Goal: Task Accomplishment & Management: Complete application form

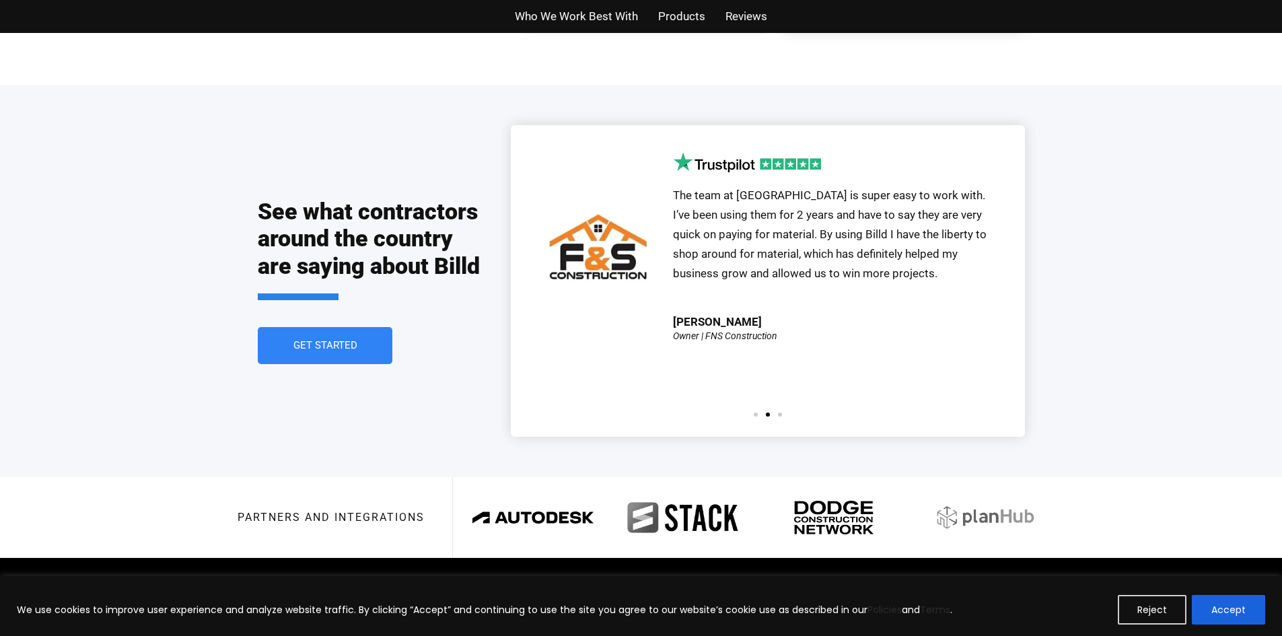
scroll to position [3062, 0]
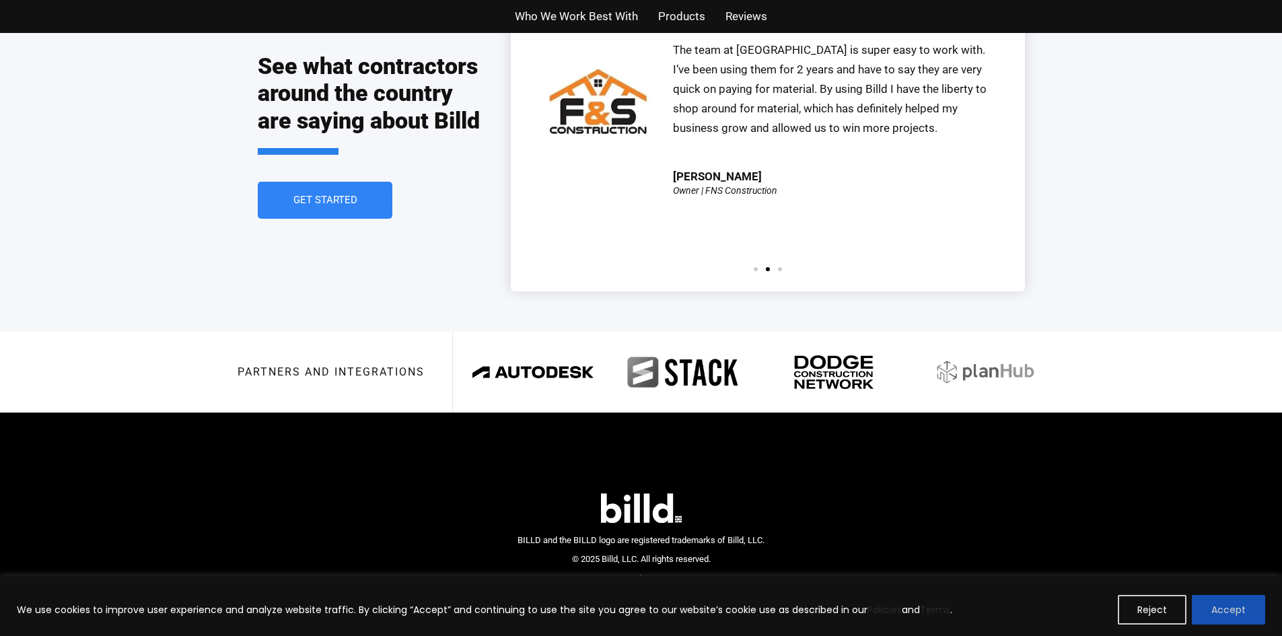
click at [1243, 612] on button "Accept" at bounding box center [1227, 610] width 73 height 30
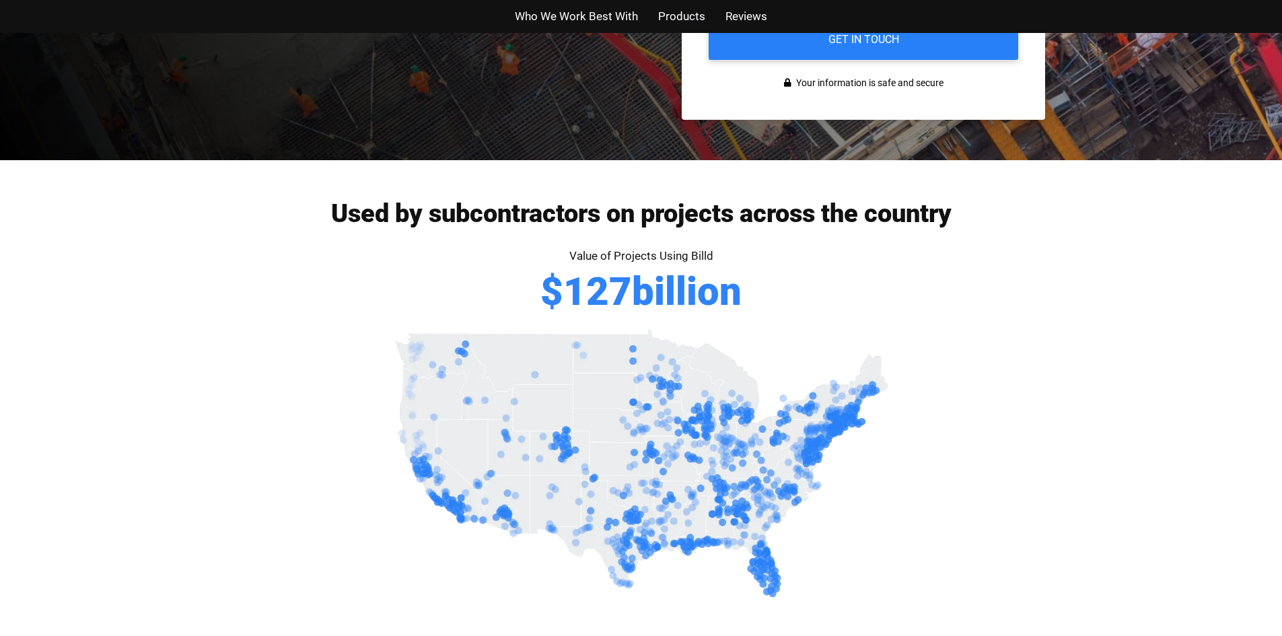
scroll to position [0, 0]
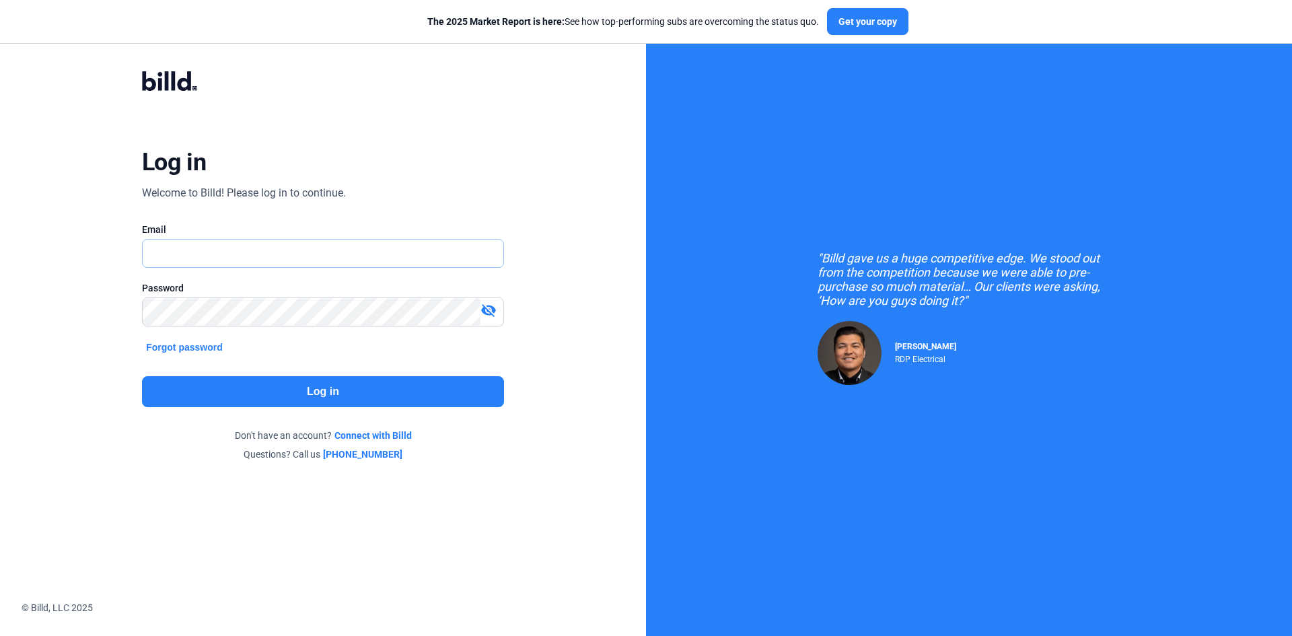
click at [254, 246] on input "text" at bounding box center [316, 254] width 346 height 28
type input "[PERSON_NAME][EMAIL_ADDRESS][DOMAIN_NAME]"
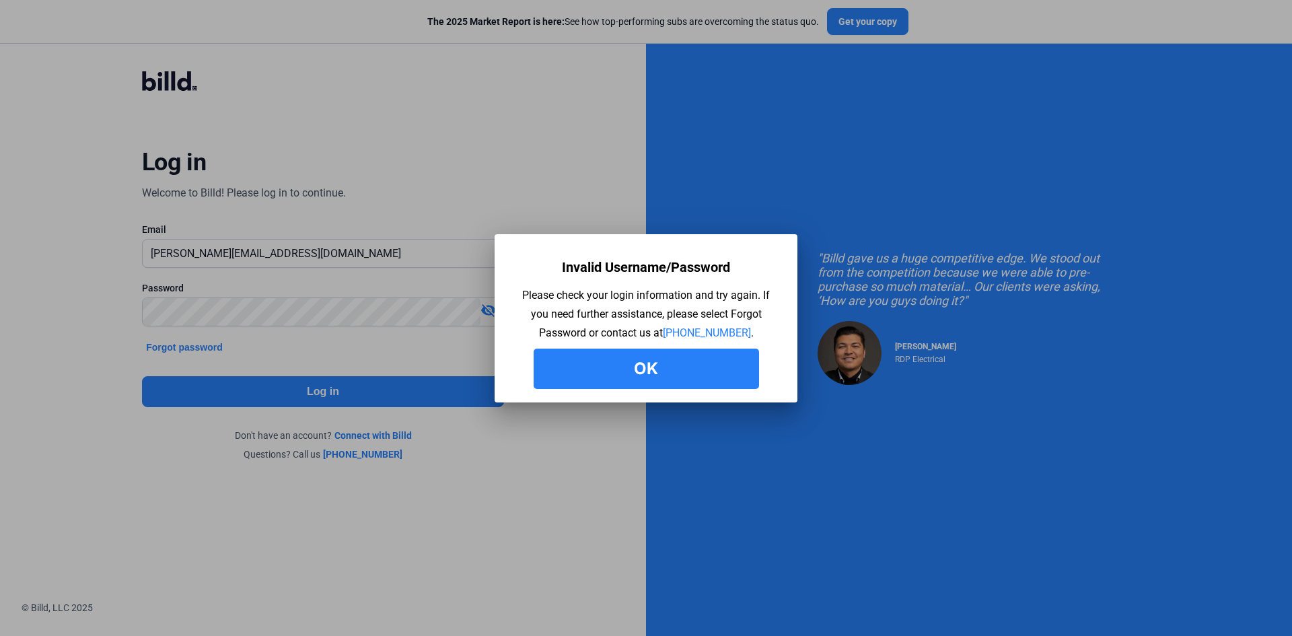
click at [644, 370] on button "Ok" at bounding box center [646, 369] width 225 height 40
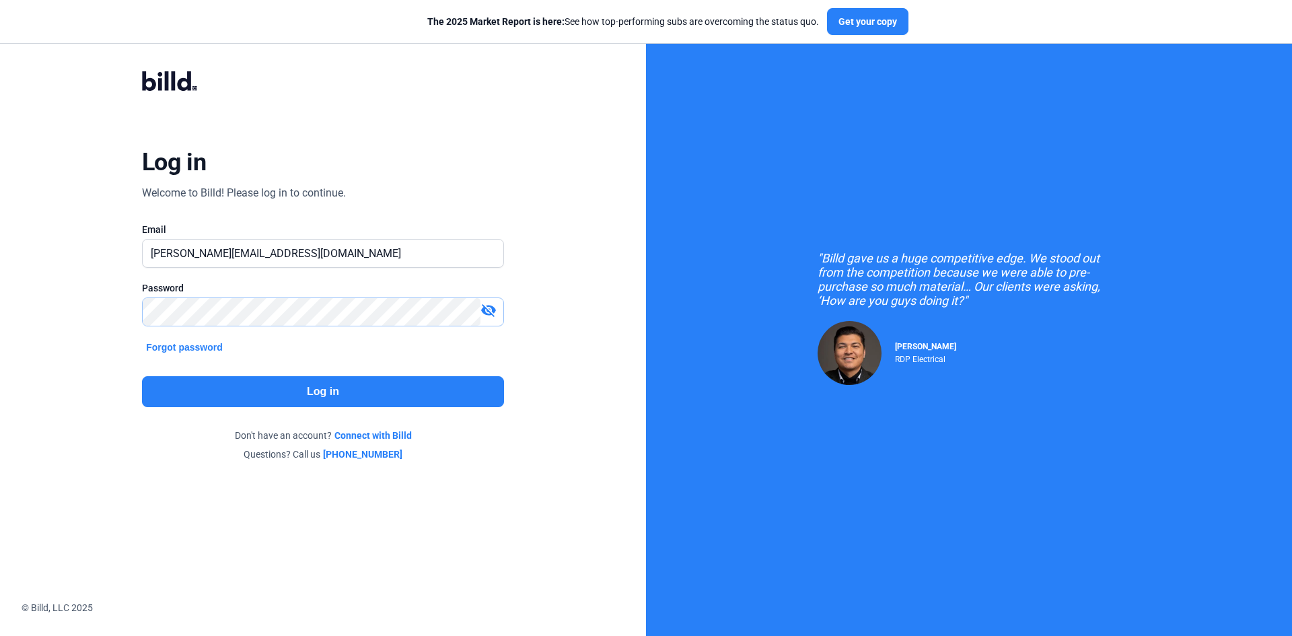
click at [108, 317] on div "Log in Welcome to Billd! Please log in to continue. Email gloria.capillasconcre…" at bounding box center [322, 265] width 465 height 441
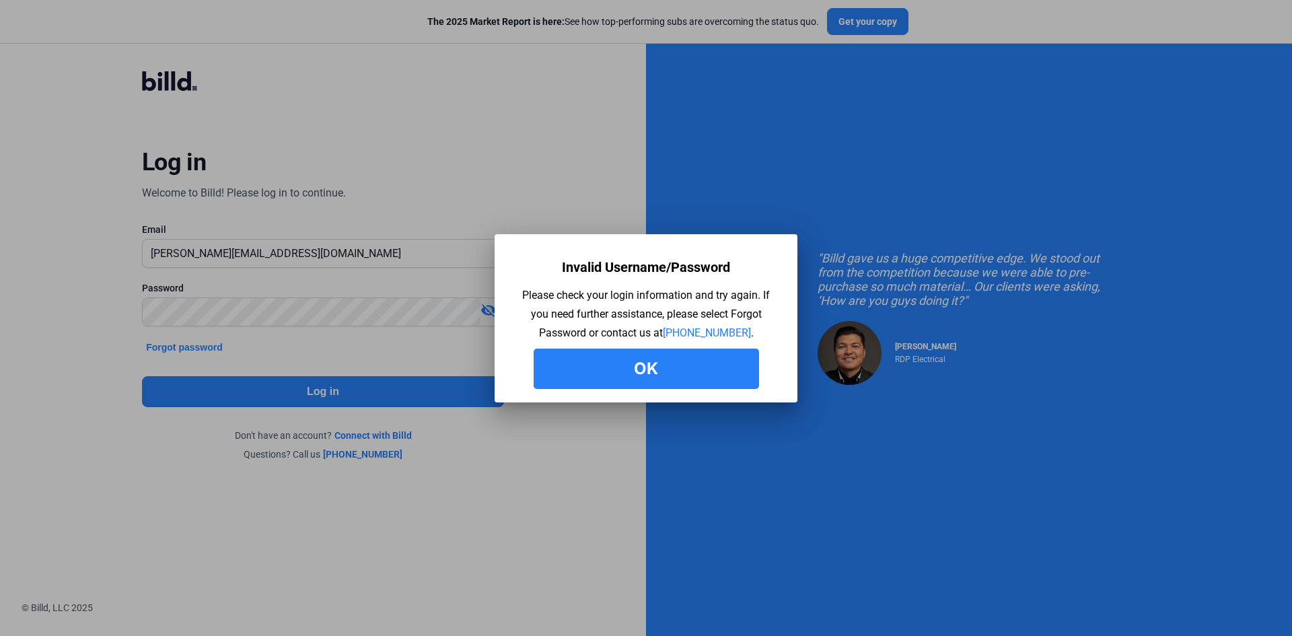
click at [624, 376] on button "Ok" at bounding box center [646, 369] width 225 height 40
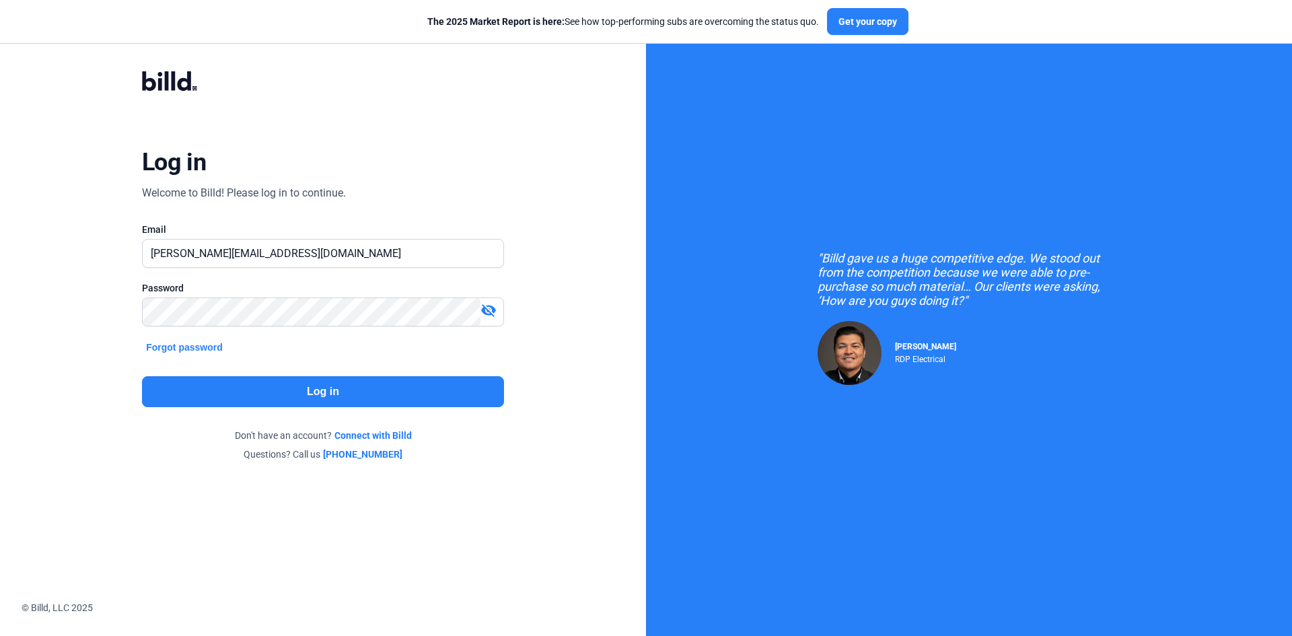
click at [190, 349] on button "Forgot password" at bounding box center [184, 347] width 85 height 15
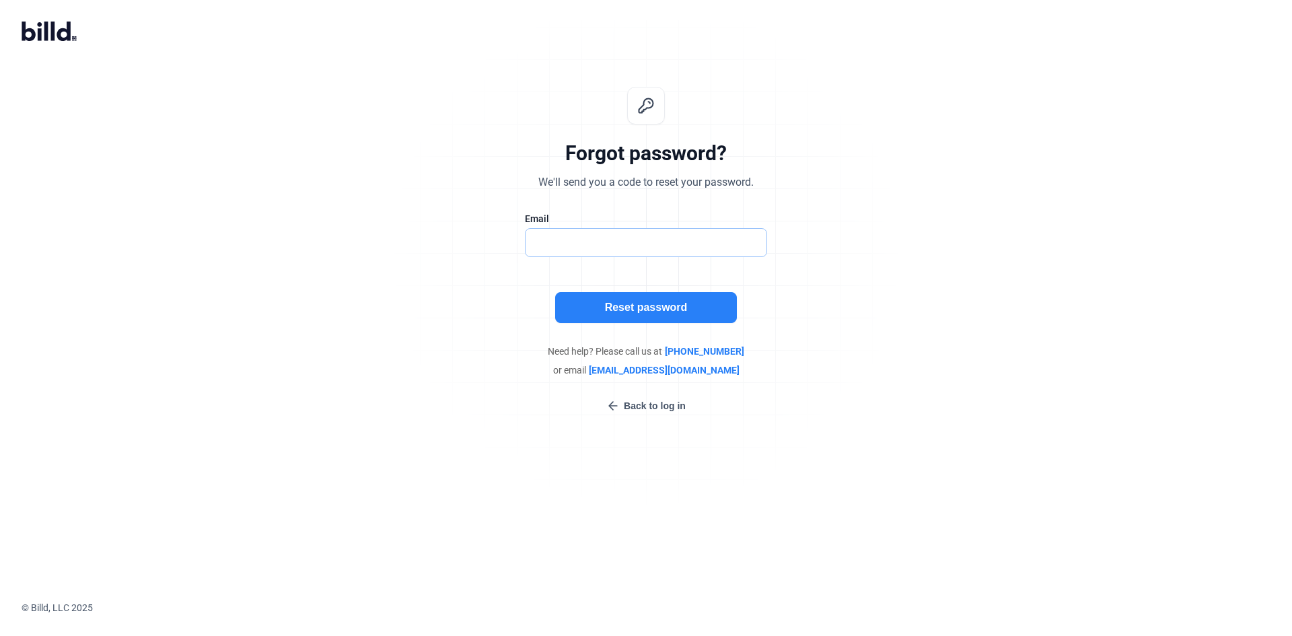
click at [590, 245] on input "text" at bounding box center [638, 243] width 227 height 28
type input "gloria.capillasconcreteinc@gmail.com"
click at [622, 301] on button "Reset password" at bounding box center [646, 307] width 182 height 31
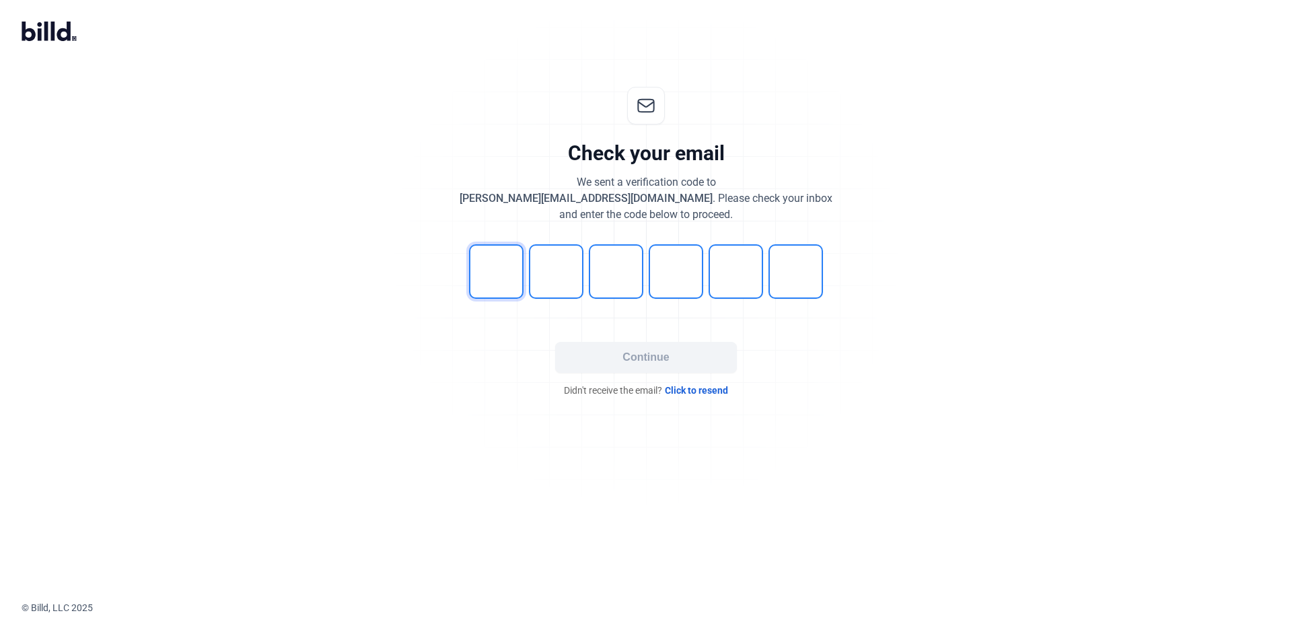
click at [500, 266] on input "tel" at bounding box center [496, 271] width 54 height 54
type input "4"
type input "0"
type input "5"
type input "0"
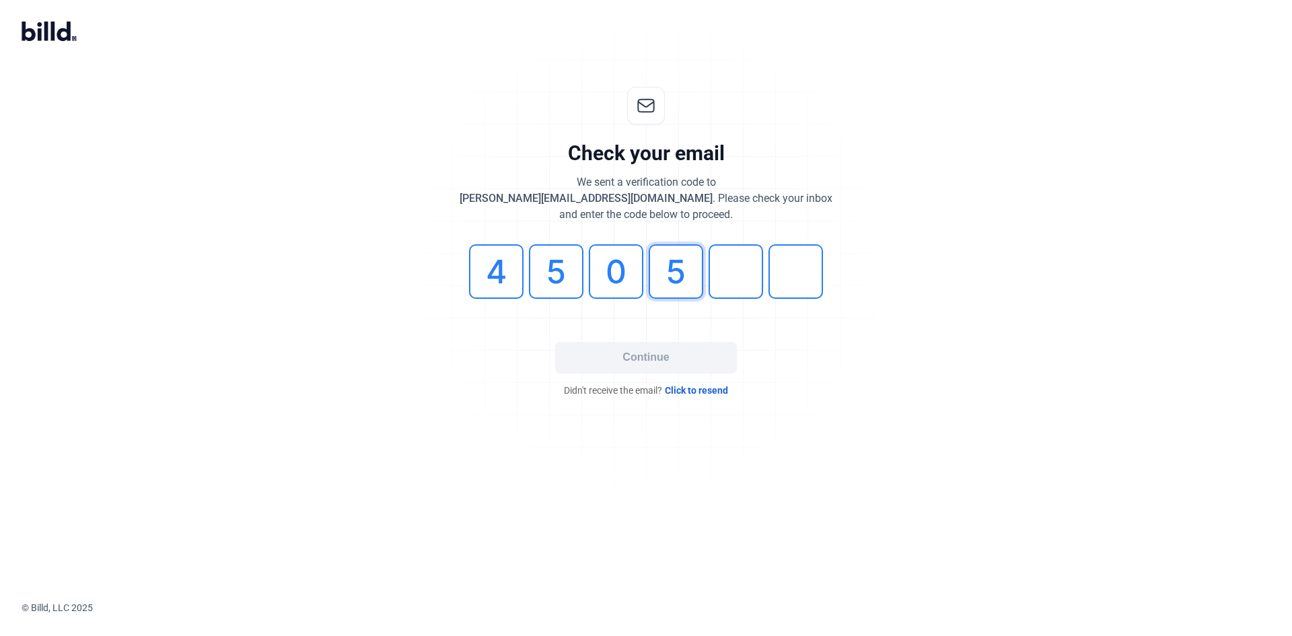
type input "5"
type input "6"
type input "9"
click at [637, 371] on button "Continue" at bounding box center [646, 357] width 182 height 31
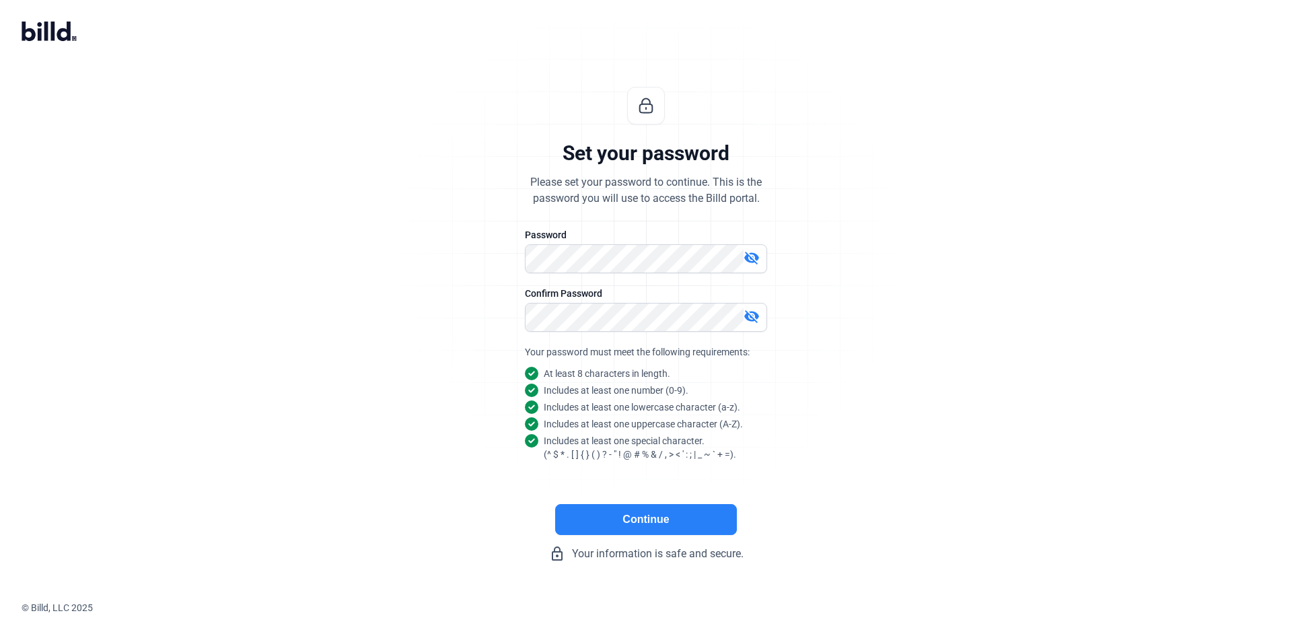
click at [646, 517] on button "Continue" at bounding box center [646, 519] width 182 height 31
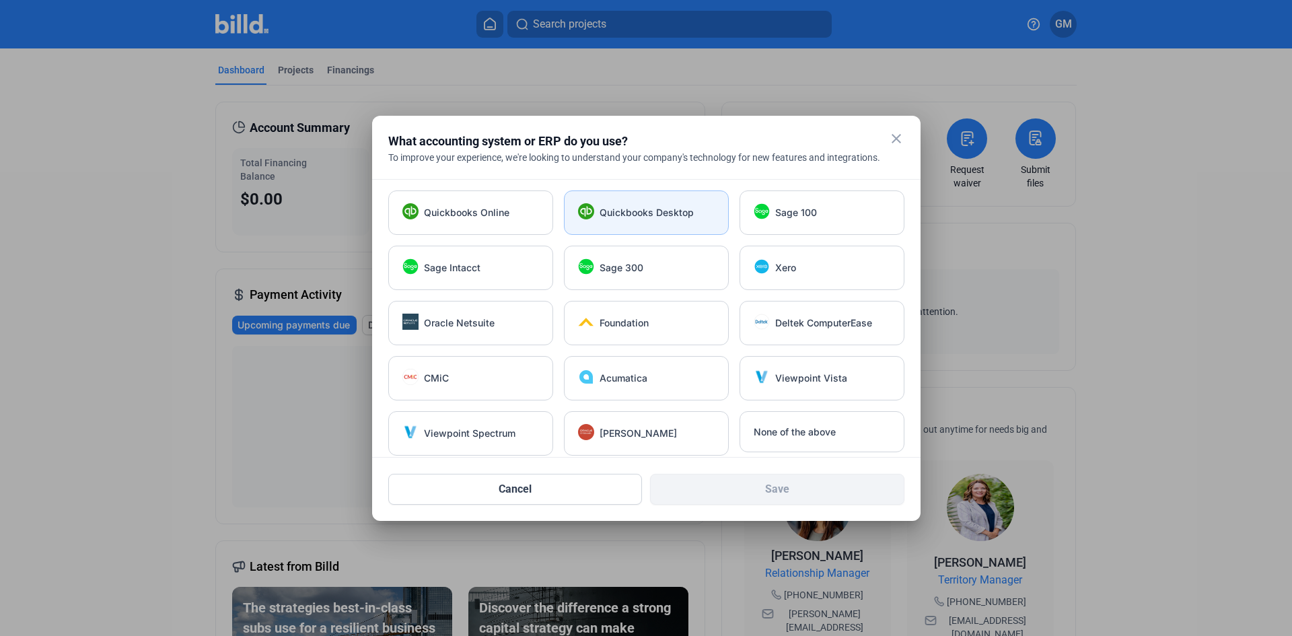
click at [649, 219] on div "Quickbooks Desktop" at bounding box center [646, 212] width 165 height 44
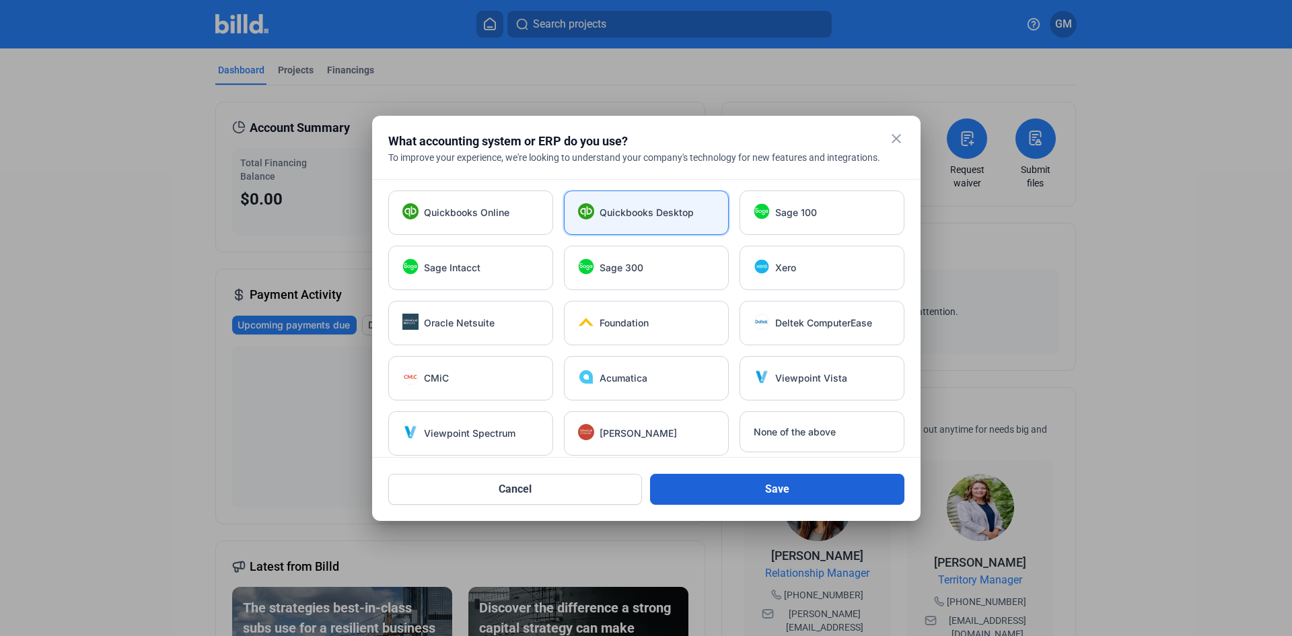
click at [755, 486] on button "Save" at bounding box center [777, 489] width 254 height 31
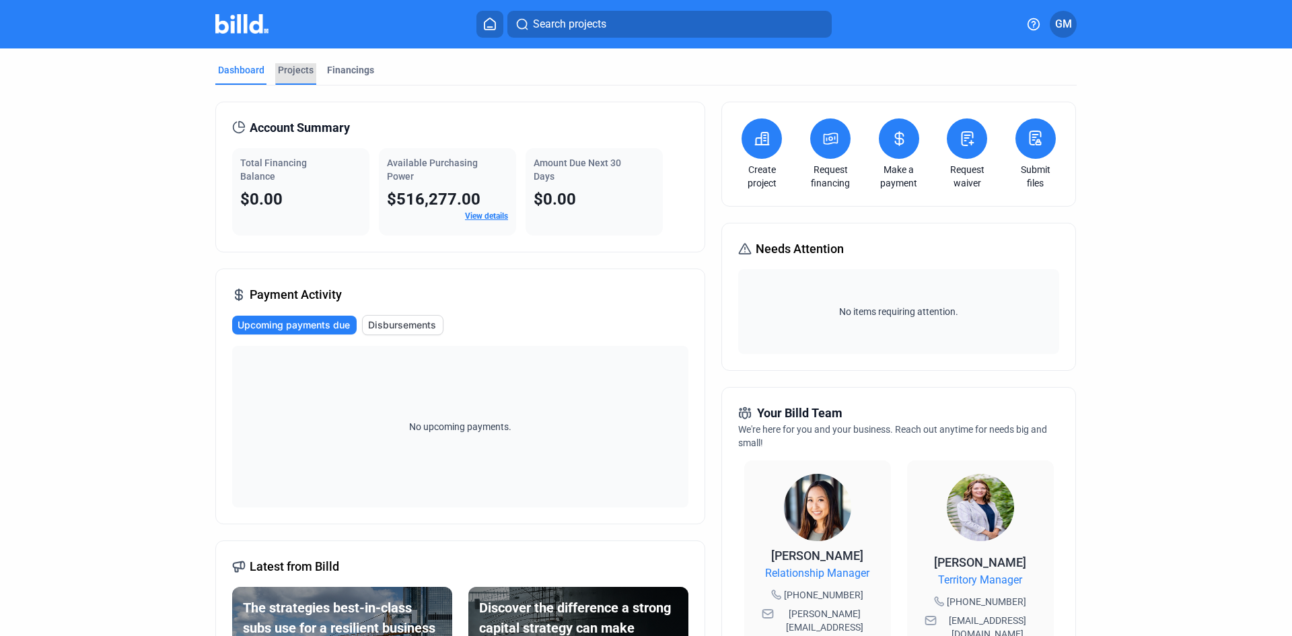
click at [285, 72] on div "Projects" at bounding box center [296, 69] width 36 height 13
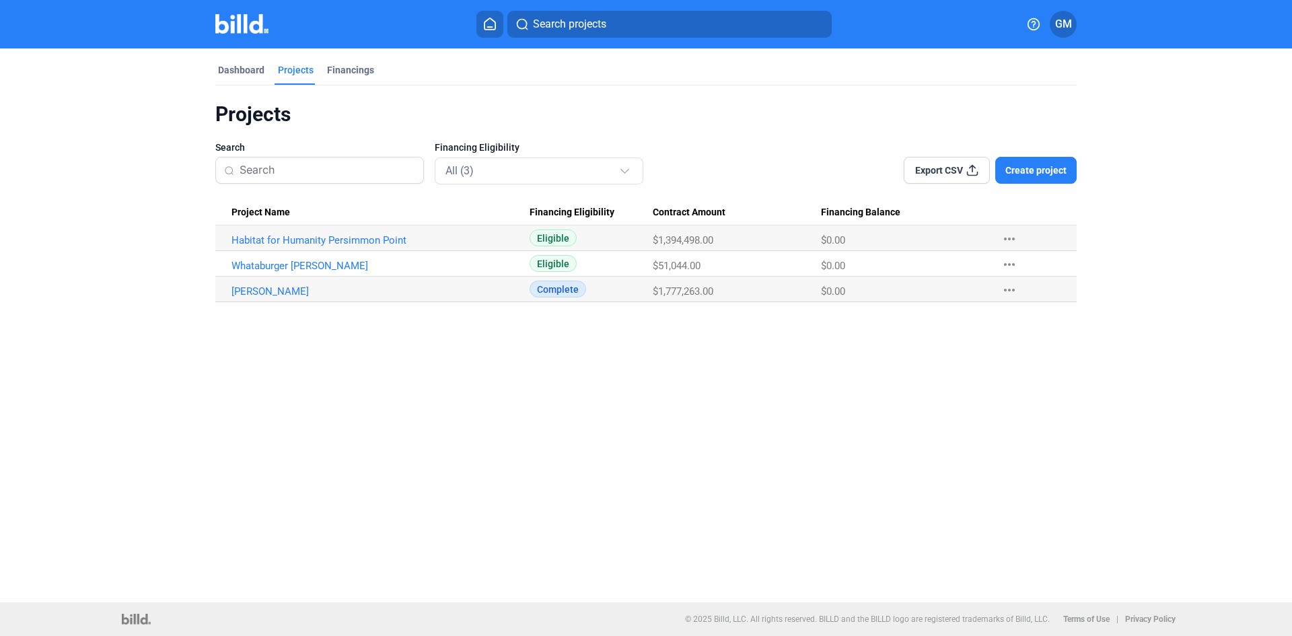
click at [1028, 170] on span "Create project" at bounding box center [1035, 169] width 61 height 13
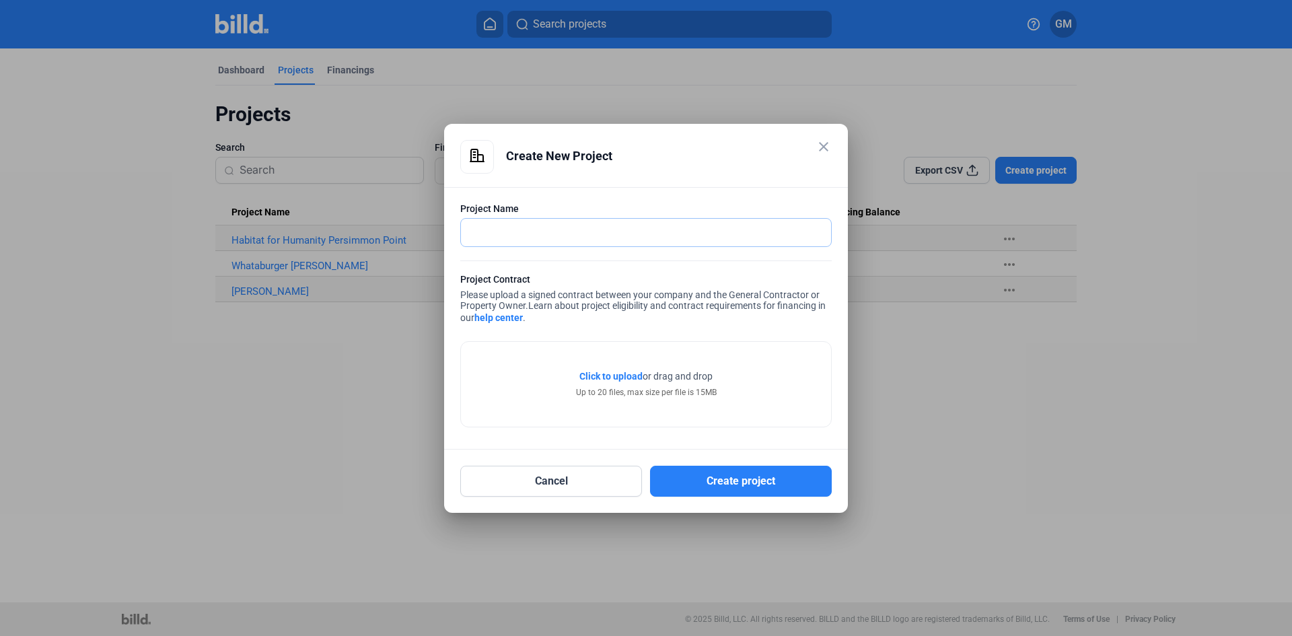
click at [513, 244] on input "text" at bounding box center [638, 233] width 355 height 28
drag, startPoint x: 505, startPoint y: 229, endPoint x: 479, endPoint y: 229, distance: 26.2
click at [479, 229] on input "Halzw" at bounding box center [646, 233] width 370 height 28
type input "Holzwarth II"
click at [620, 378] on span "Click to upload" at bounding box center [610, 376] width 63 height 11
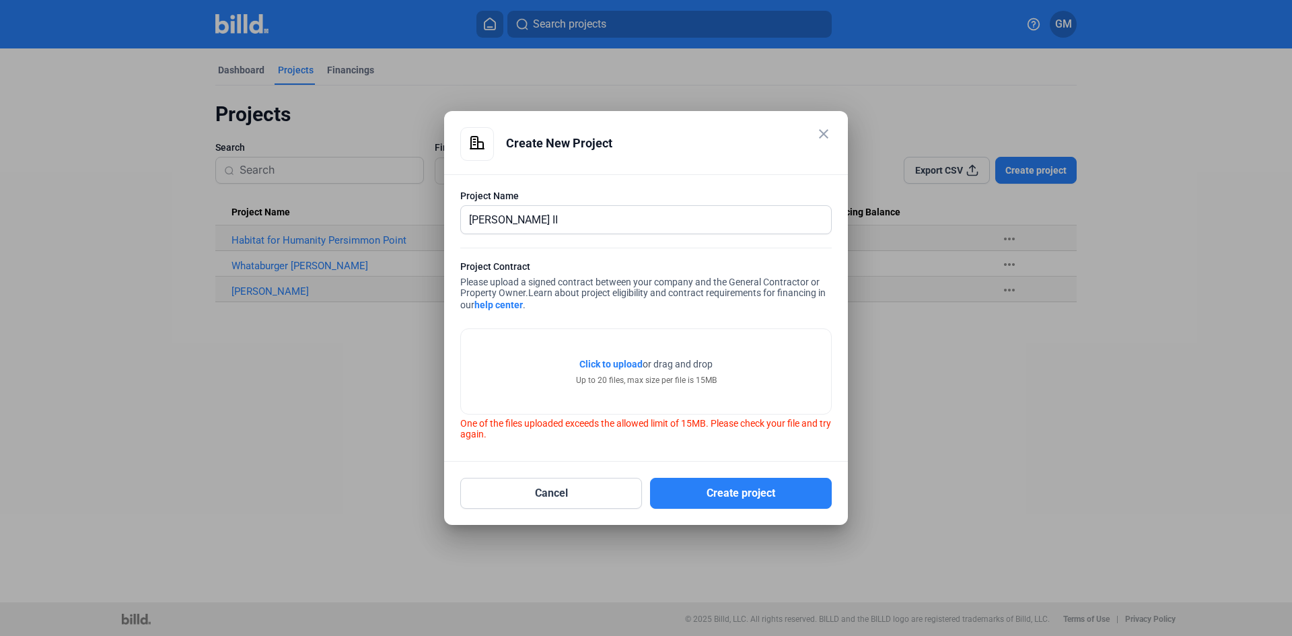
click at [615, 360] on span "Click to upload" at bounding box center [610, 364] width 63 height 11
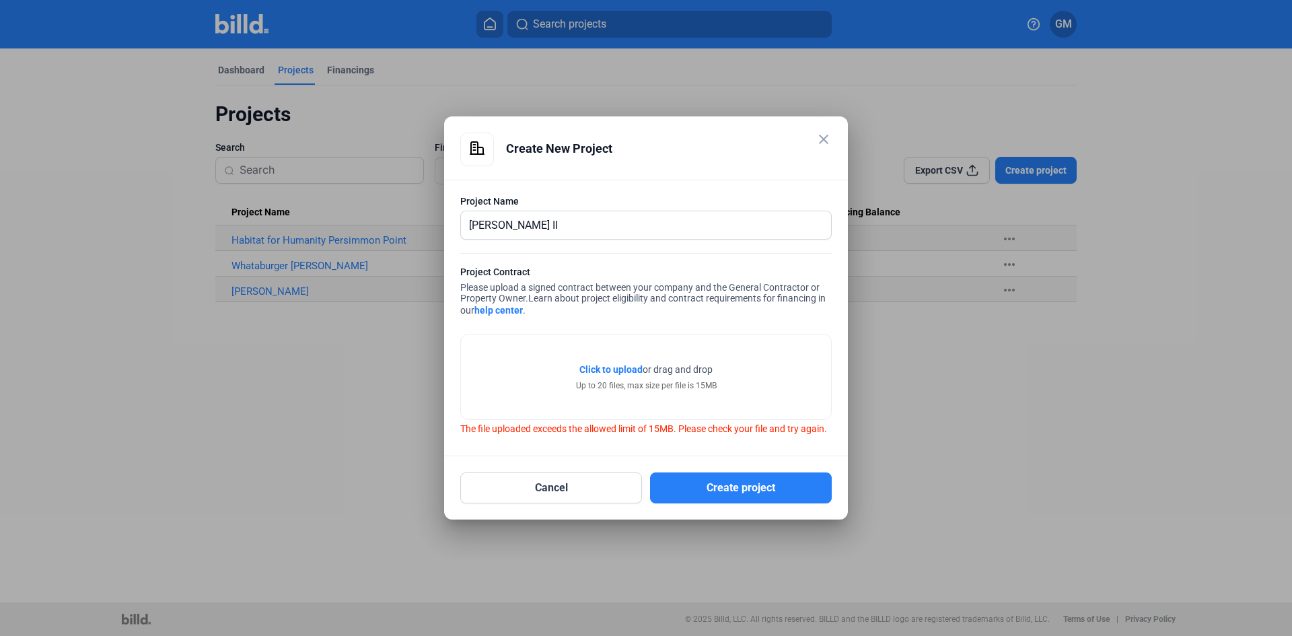
click at [608, 364] on span "Click to upload" at bounding box center [610, 369] width 63 height 11
click at [547, 500] on button "Cancel" at bounding box center [551, 487] width 182 height 31
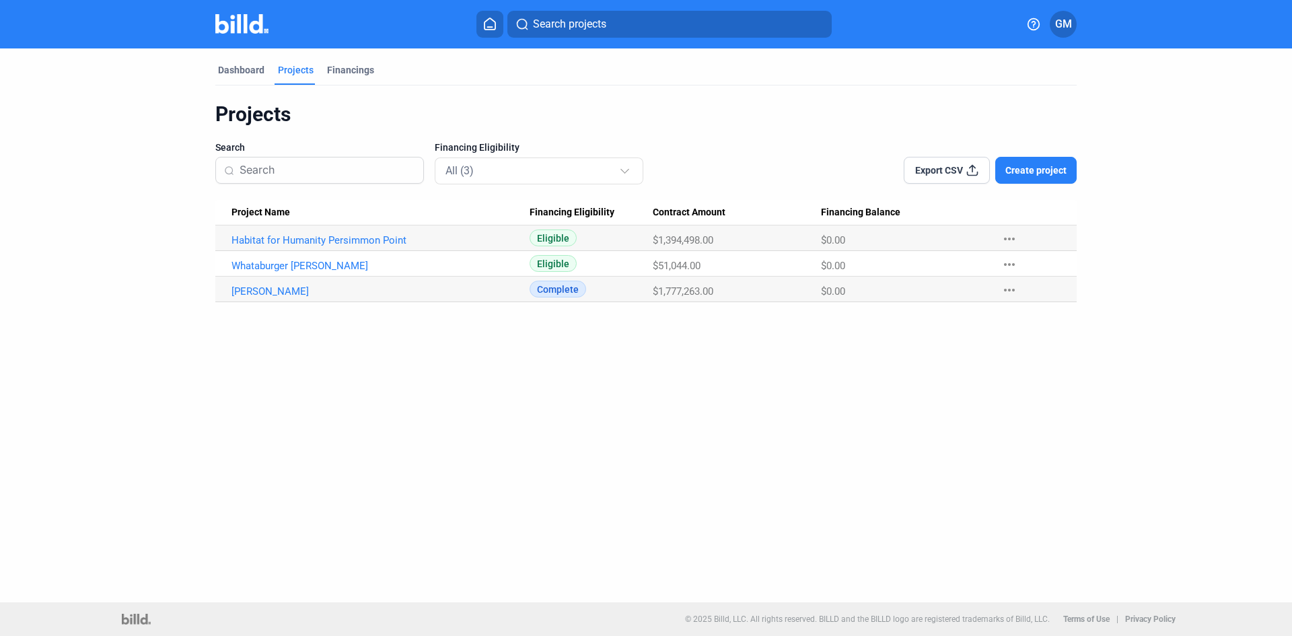
click at [1037, 163] on button "Create project" at bounding box center [1035, 170] width 81 height 27
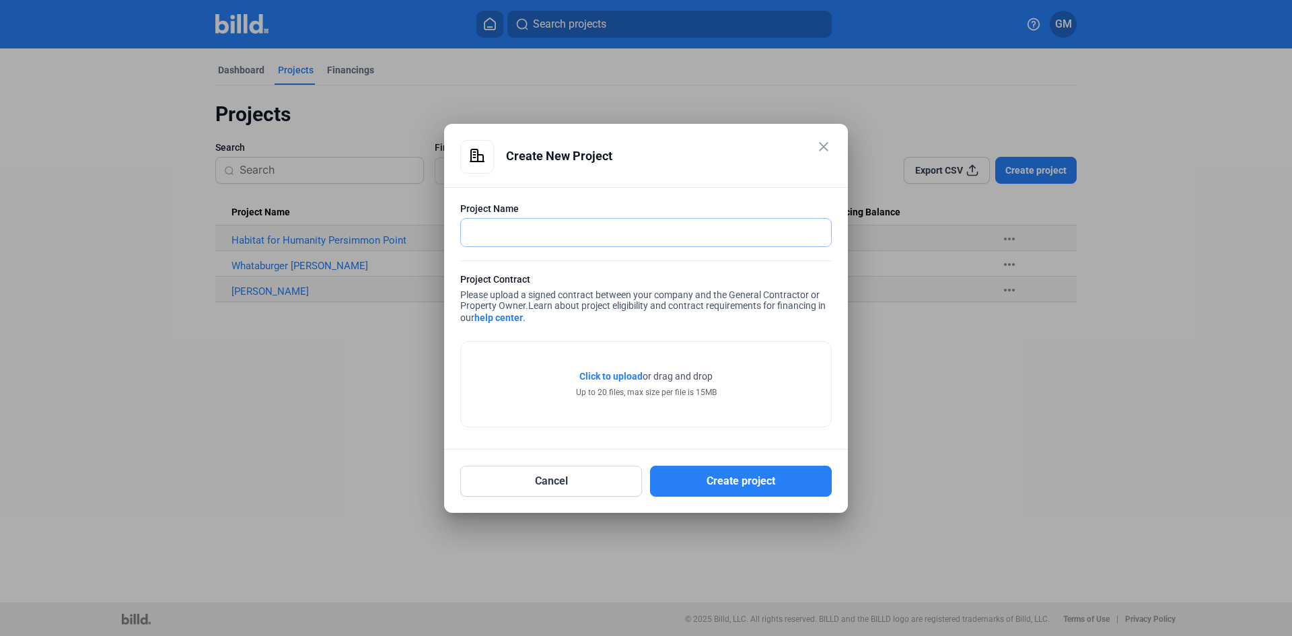
click at [580, 219] on input "text" at bounding box center [638, 233] width 355 height 28
type input "Holzwarth II"
click at [620, 373] on span "Click to upload" at bounding box center [610, 376] width 63 height 11
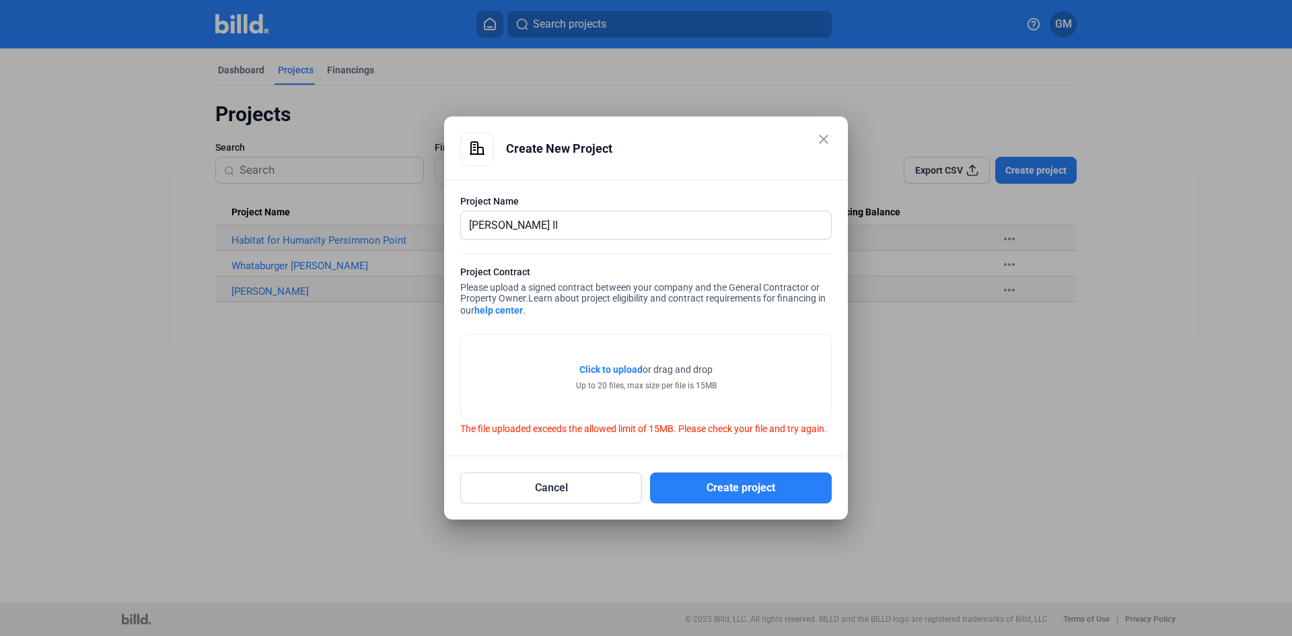
click at [507, 305] on link "help center" at bounding box center [498, 310] width 48 height 11
click at [1040, 429] on div at bounding box center [646, 318] width 1292 height 636
